Goal: Communication & Community: Answer question/provide support

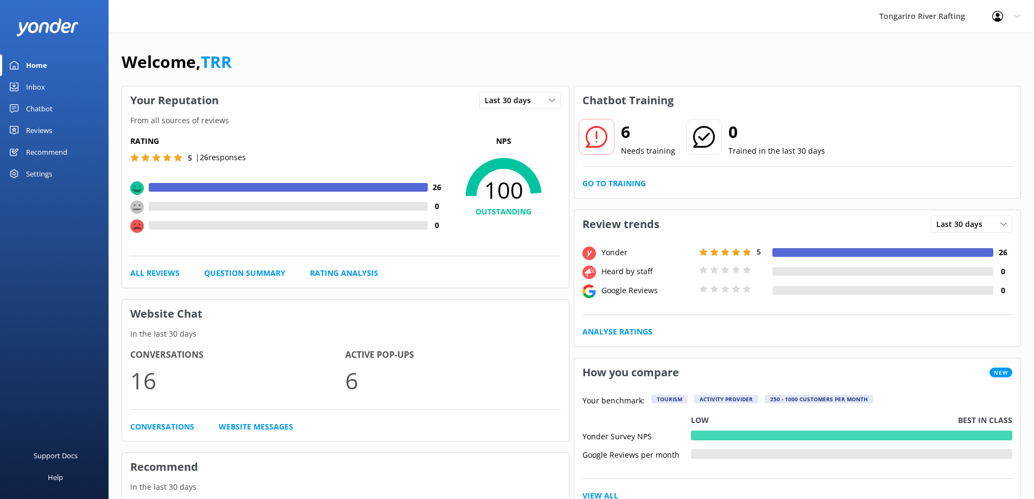
click at [39, 88] on div "Inbox" at bounding box center [35, 87] width 19 height 22
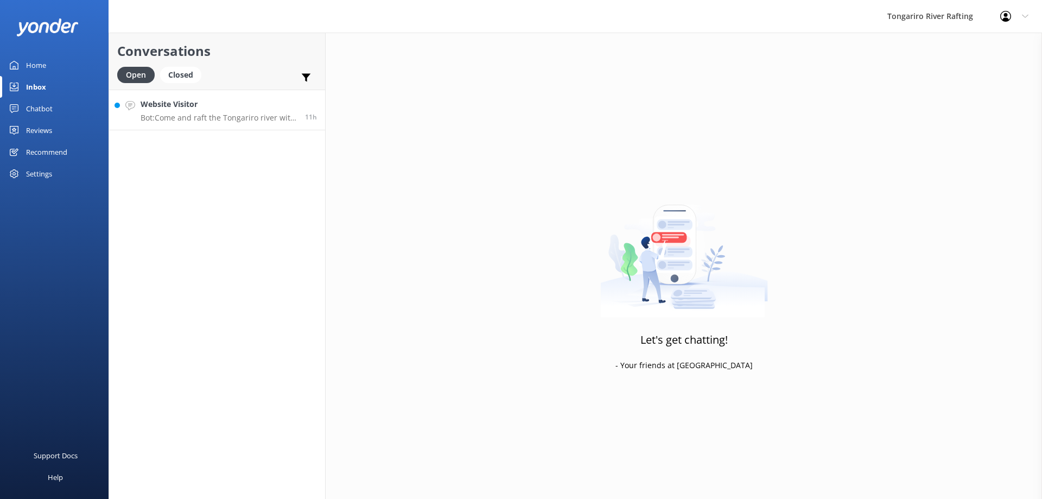
click at [236, 115] on p "Bot: Come and raft the Tongariro river with us! We offer Whitewater Grade 3 and…" at bounding box center [219, 118] width 156 height 10
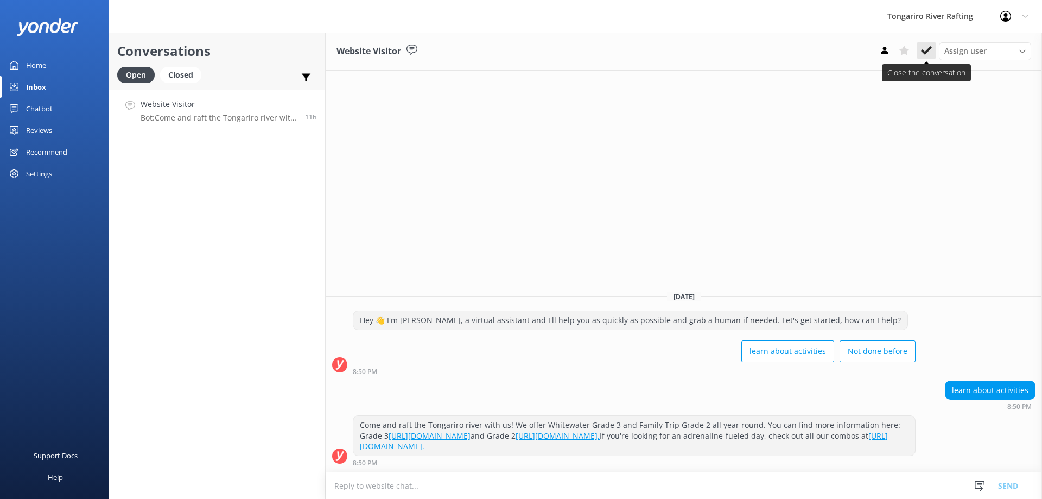
click at [921, 54] on icon at bounding box center [926, 50] width 11 height 11
